Goal: Task Accomplishment & Management: Use online tool/utility

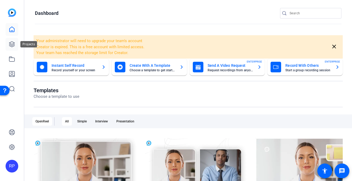
click at [15, 46] on icon at bounding box center [12, 44] width 6 height 6
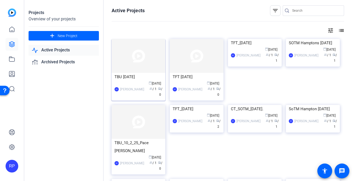
click at [122, 50] on img at bounding box center [139, 56] width 54 height 34
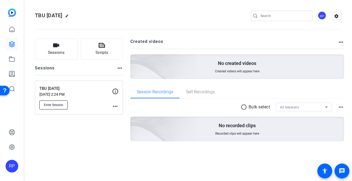
click at [53, 103] on span "Enter Session" at bounding box center [53, 105] width 19 height 4
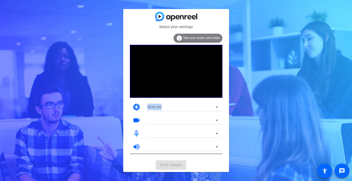
drag, startPoint x: 162, startPoint y: 140, endPoint x: 162, endPoint y: 91, distance: 48.9
click at [162, 91] on div "info Test your audio and video camera WEBCAM videocam mic_none volume_up" at bounding box center [176, 94] width 93 height 120
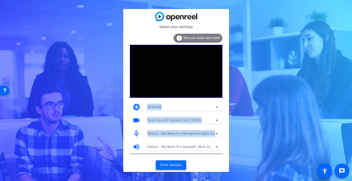
click at [174, 164] on span "Enter session" at bounding box center [171, 165] width 22 height 6
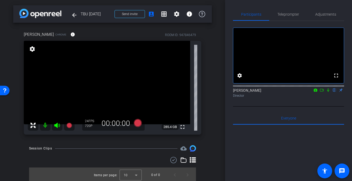
click at [329, 92] on icon at bounding box center [328, 89] width 2 height 3
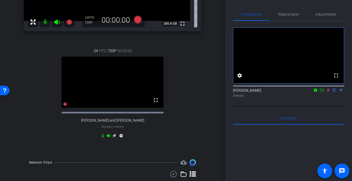
scroll to position [96, 0]
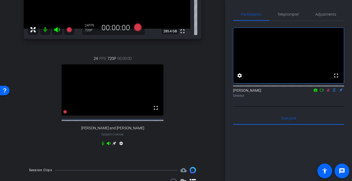
click at [328, 92] on icon at bounding box center [328, 90] width 4 height 4
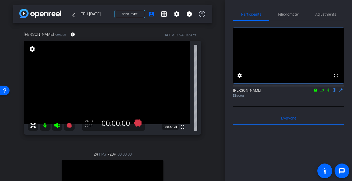
scroll to position [11, 0]
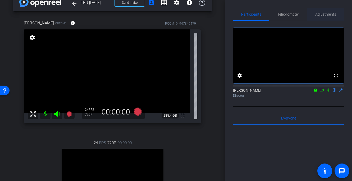
click at [325, 12] on span "Adjustments" at bounding box center [325, 14] width 21 height 4
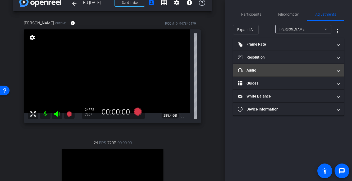
click at [271, 74] on mat-expansion-panel-header "headphone icon Audio" at bounding box center [288, 70] width 111 height 13
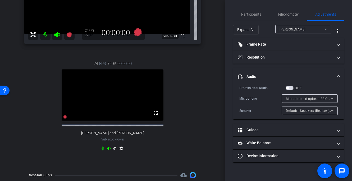
scroll to position [91, 0]
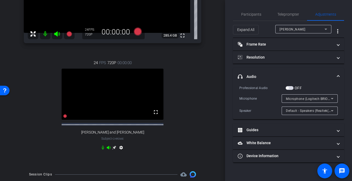
click at [151, 104] on video at bounding box center [113, 94] width 102 height 51
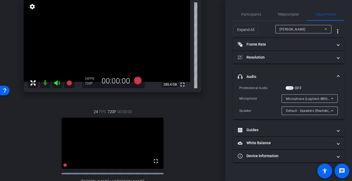
scroll to position [42, 0]
click at [292, 87] on span "button" at bounding box center [290, 88] width 8 height 4
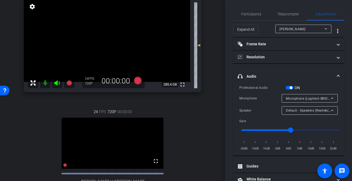
scroll to position [0, 0]
click at [146, 135] on video at bounding box center [113, 142] width 102 height 51
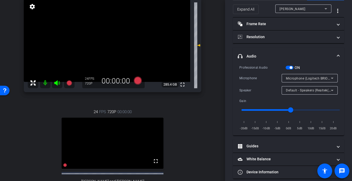
scroll to position [21, 0]
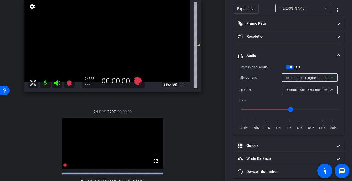
click at [296, 78] on span "Microphone (Logitech BRIO) (046d:085e)" at bounding box center [317, 77] width 63 height 4
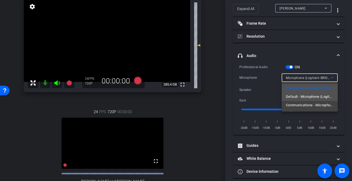
click at [296, 97] on span "Default - Microphone (Logitech BRIO) (046d:085e)" at bounding box center [310, 96] width 48 height 6
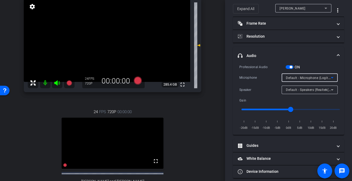
click at [292, 89] on span "Default - Speakers (Realtek(R) Audio)" at bounding box center [314, 89] width 57 height 4
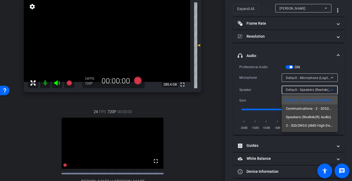
click at [291, 87] on div at bounding box center [176, 90] width 352 height 181
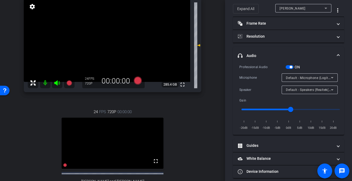
click at [290, 73] on div "Default - Microphone (Logitech BRIO) (046d:085e)" at bounding box center [310, 77] width 48 height 8
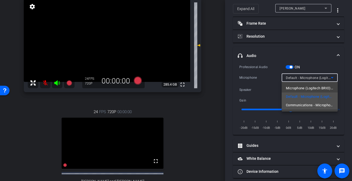
click at [291, 103] on span "Communications - Microphone (Logitech BRIO) (046d:085e)" at bounding box center [310, 105] width 48 height 6
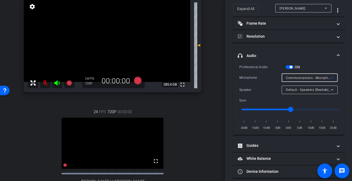
click at [289, 78] on span "Communications - Microphone (Logitech BRIO) (046d:085e)" at bounding box center [332, 77] width 92 height 4
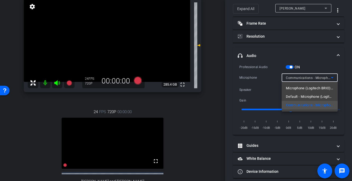
click at [289, 87] on span "Microphone (Logitech BRIO) (046d:085e)" at bounding box center [310, 88] width 48 height 6
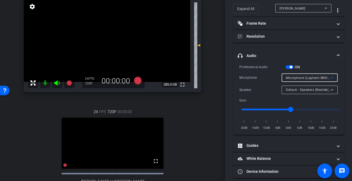
scroll to position [13, 0]
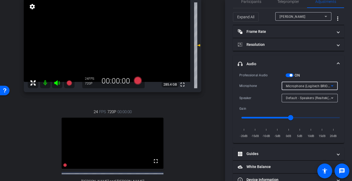
click at [121, 45] on video at bounding box center [107, 39] width 166 height 83
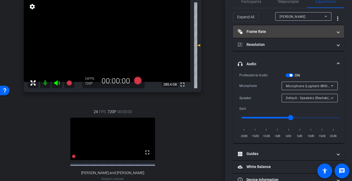
scroll to position [0, 0]
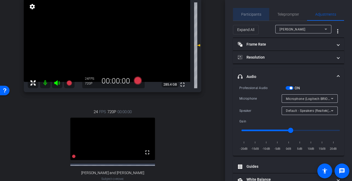
click at [249, 12] on span "Participants" at bounding box center [251, 14] width 20 height 4
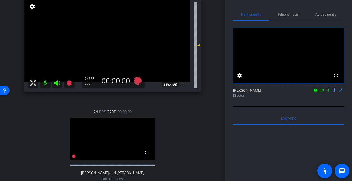
click at [330, 92] on icon at bounding box center [328, 90] width 4 height 4
click at [328, 92] on icon at bounding box center [328, 90] width 4 height 4
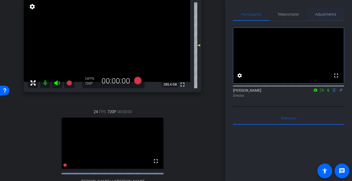
click at [323, 17] on span "Adjustments" at bounding box center [325, 14] width 21 height 13
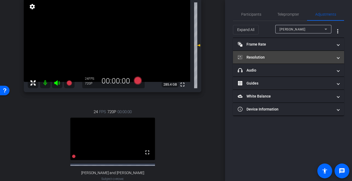
click at [269, 56] on mat-panel-title "Resolution" at bounding box center [285, 58] width 95 height 6
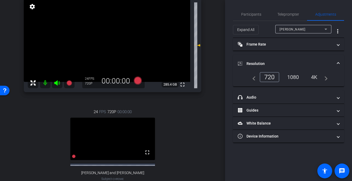
click at [119, 129] on video at bounding box center [112, 138] width 85 height 42
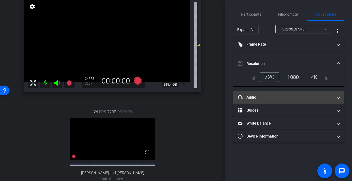
click at [288, 96] on mat-panel-title "headphone icon Audio" at bounding box center [285, 97] width 95 height 6
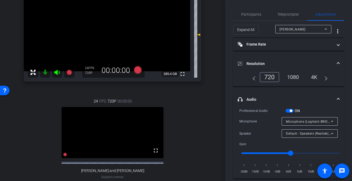
scroll to position [54, 0]
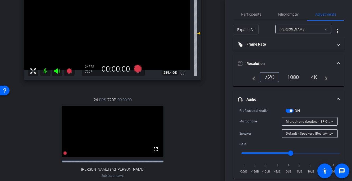
click at [117, 123] on video at bounding box center [113, 131] width 102 height 51
click at [292, 13] on span "Teleprompter" at bounding box center [289, 14] width 22 height 4
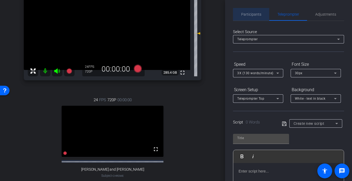
click at [253, 16] on span "Participants" at bounding box center [251, 14] width 20 height 4
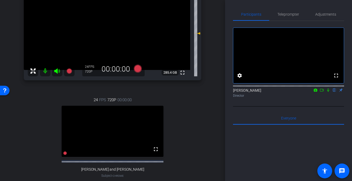
click at [328, 92] on icon at bounding box center [328, 90] width 4 height 4
click at [327, 92] on icon at bounding box center [328, 90] width 4 height 4
click at [99, 130] on video at bounding box center [113, 131] width 102 height 51
click at [329, 92] on icon at bounding box center [328, 89] width 2 height 3
click at [329, 92] on icon at bounding box center [328, 89] width 3 height 3
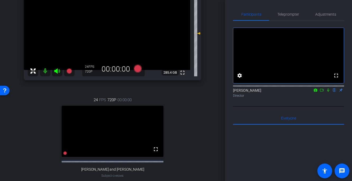
click at [329, 92] on icon at bounding box center [328, 89] width 2 height 3
click at [329, 92] on icon at bounding box center [328, 90] width 4 height 4
click at [328, 92] on icon at bounding box center [328, 90] width 4 height 4
click at [329, 92] on icon at bounding box center [328, 90] width 4 height 4
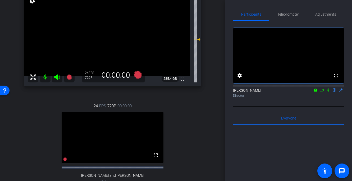
scroll to position [51, 0]
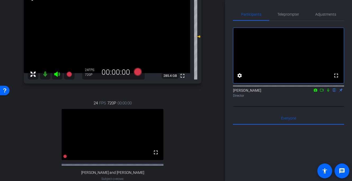
click at [328, 92] on icon at bounding box center [328, 89] width 2 height 3
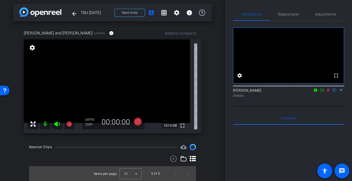
click at [328, 92] on icon at bounding box center [328, 89] width 3 height 3
click at [328, 92] on icon at bounding box center [328, 89] width 2 height 3
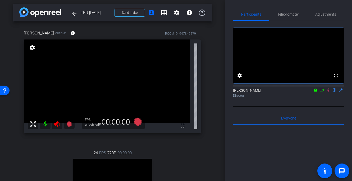
scroll to position [51, 0]
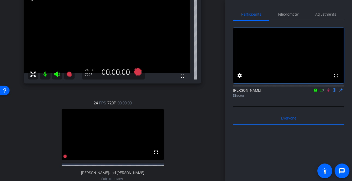
click at [329, 92] on icon at bounding box center [328, 90] width 4 height 4
click at [137, 71] on icon at bounding box center [138, 72] width 8 height 8
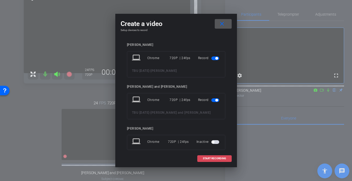
click at [214, 159] on span "START RECORDING" at bounding box center [214, 158] width 23 height 3
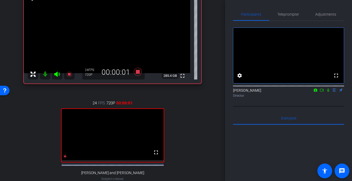
click at [328, 92] on icon at bounding box center [328, 89] width 2 height 3
click at [327, 92] on icon at bounding box center [328, 90] width 4 height 4
click at [138, 72] on icon at bounding box center [138, 72] width 8 height 8
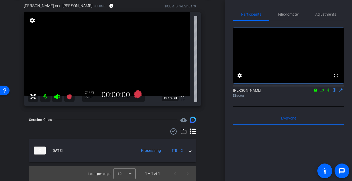
scroll to position [24, 0]
